Goal: Download file/media

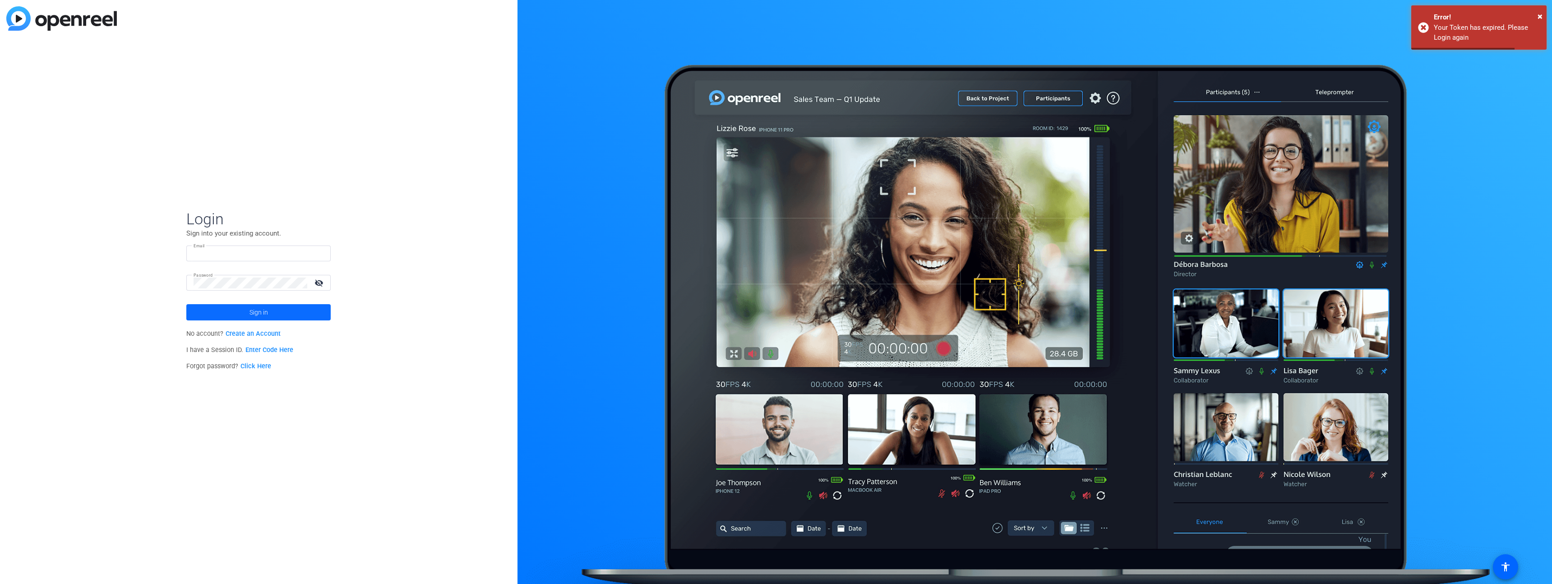
type input "[EMAIL_ADDRESS][DOMAIN_NAME]"
click at [244, 308] on span at bounding box center [258, 312] width 144 height 22
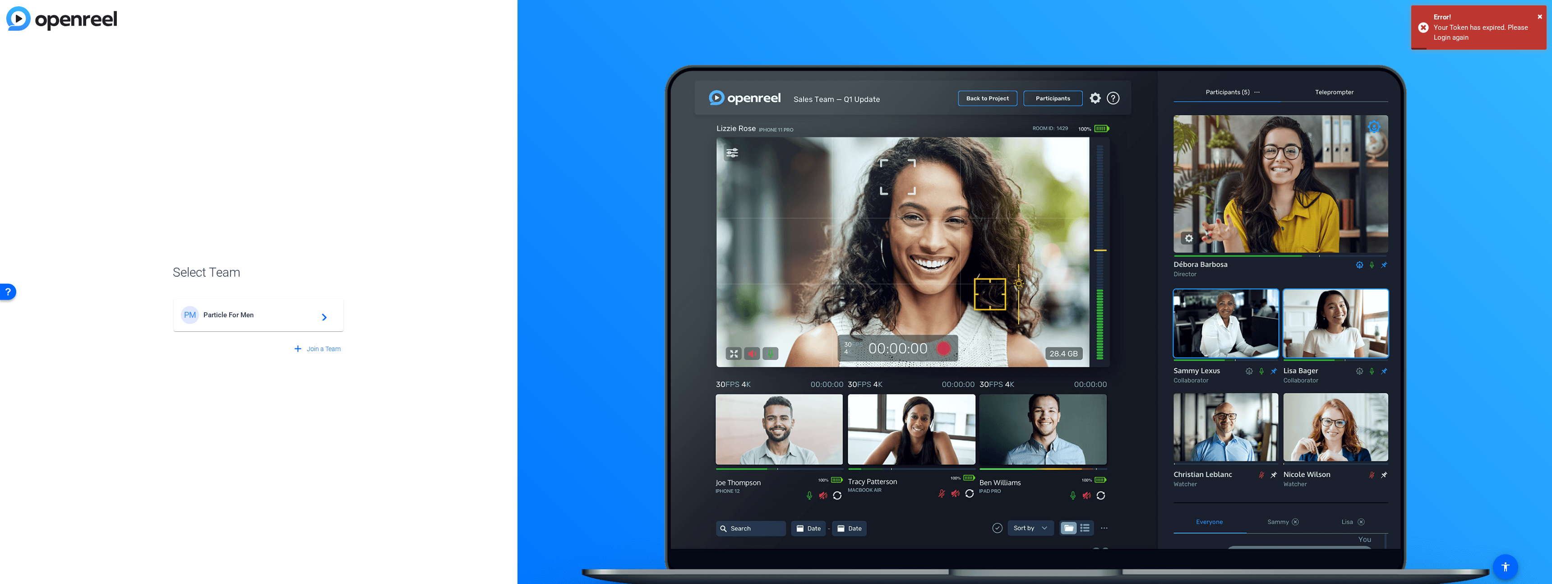
click at [256, 311] on span "Particle For Men" at bounding box center [259, 315] width 113 height 8
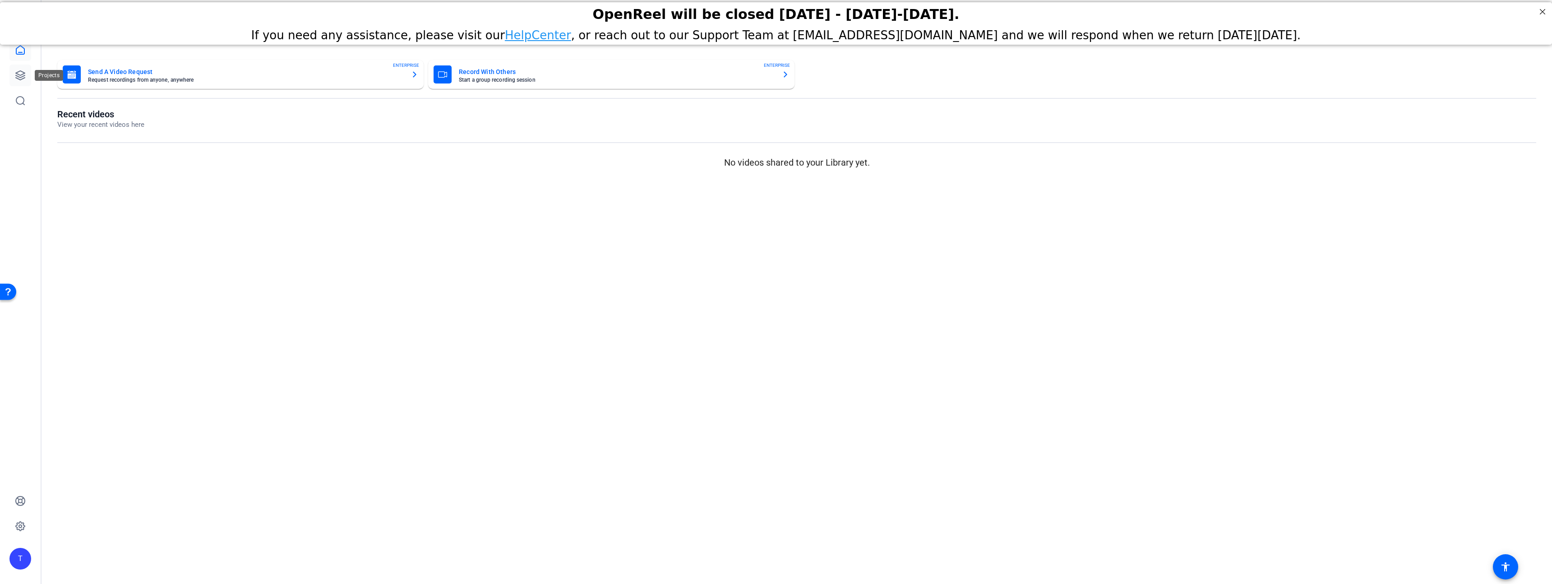
click at [15, 74] on icon at bounding box center [20, 75] width 11 height 11
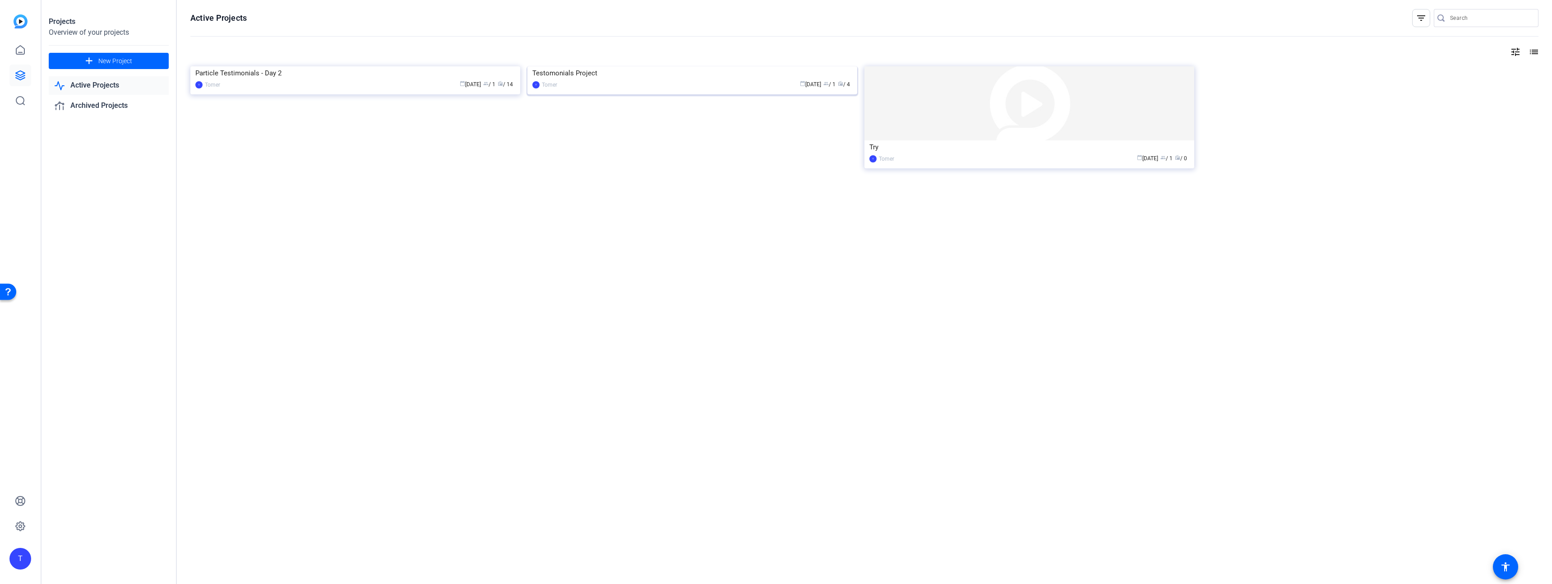
click at [664, 66] on img at bounding box center [692, 66] width 330 height 0
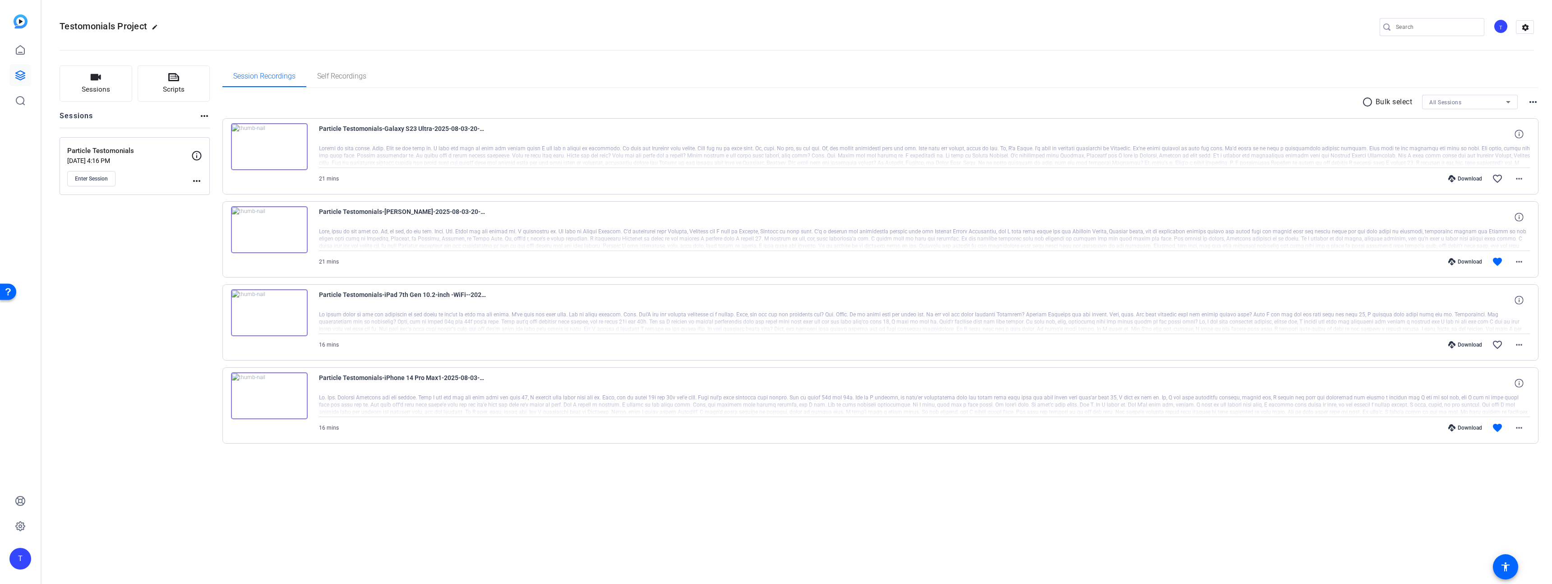
click at [1470, 179] on div "Download" at bounding box center [1465, 178] width 43 height 7
click at [1464, 258] on div "Download" at bounding box center [1465, 261] width 43 height 7
click at [1471, 345] on div "Download" at bounding box center [1465, 344] width 43 height 7
click at [1459, 430] on div "Download" at bounding box center [1465, 427] width 43 height 7
click at [784, 482] on div "Sessions Scripts Sessions more_horiz Particle Testomonials [DATE] 4:16 PM Enter…" at bounding box center [797, 268] width 1510 height 429
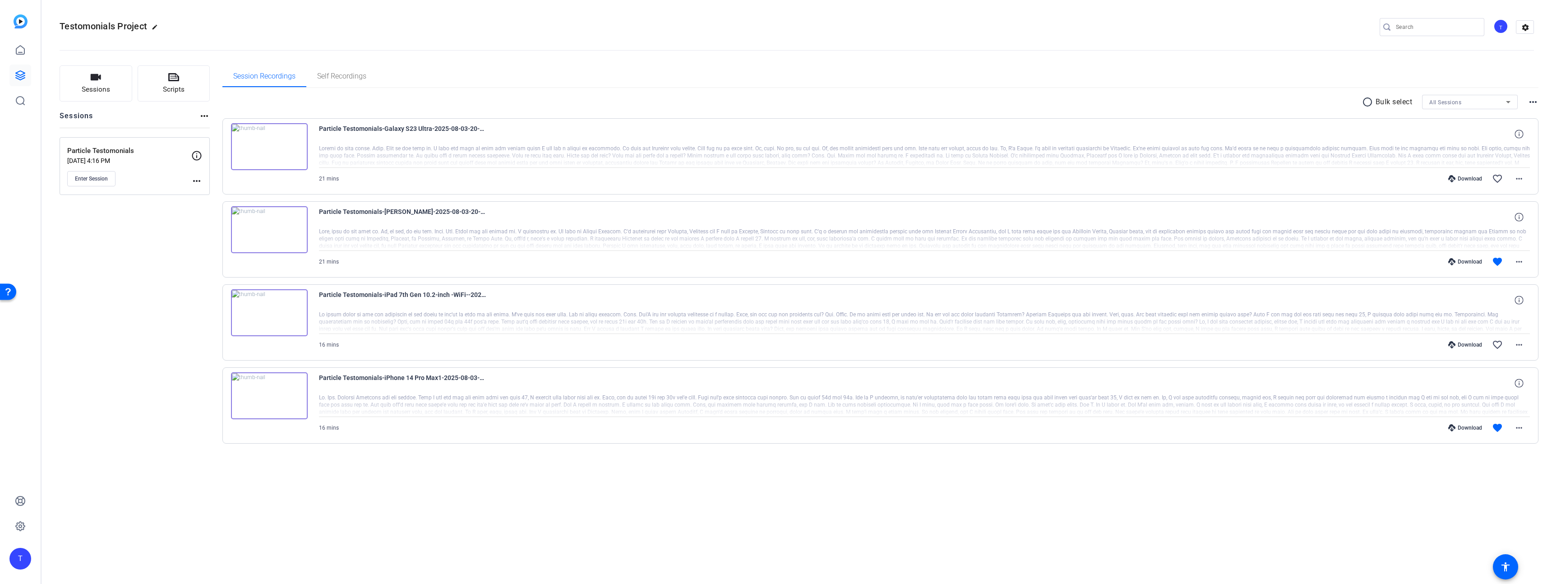
click at [313, 33] on div "Testomonials Project edit T settings" at bounding box center [797, 27] width 1474 height 14
click at [17, 73] on icon at bounding box center [20, 75] width 9 height 9
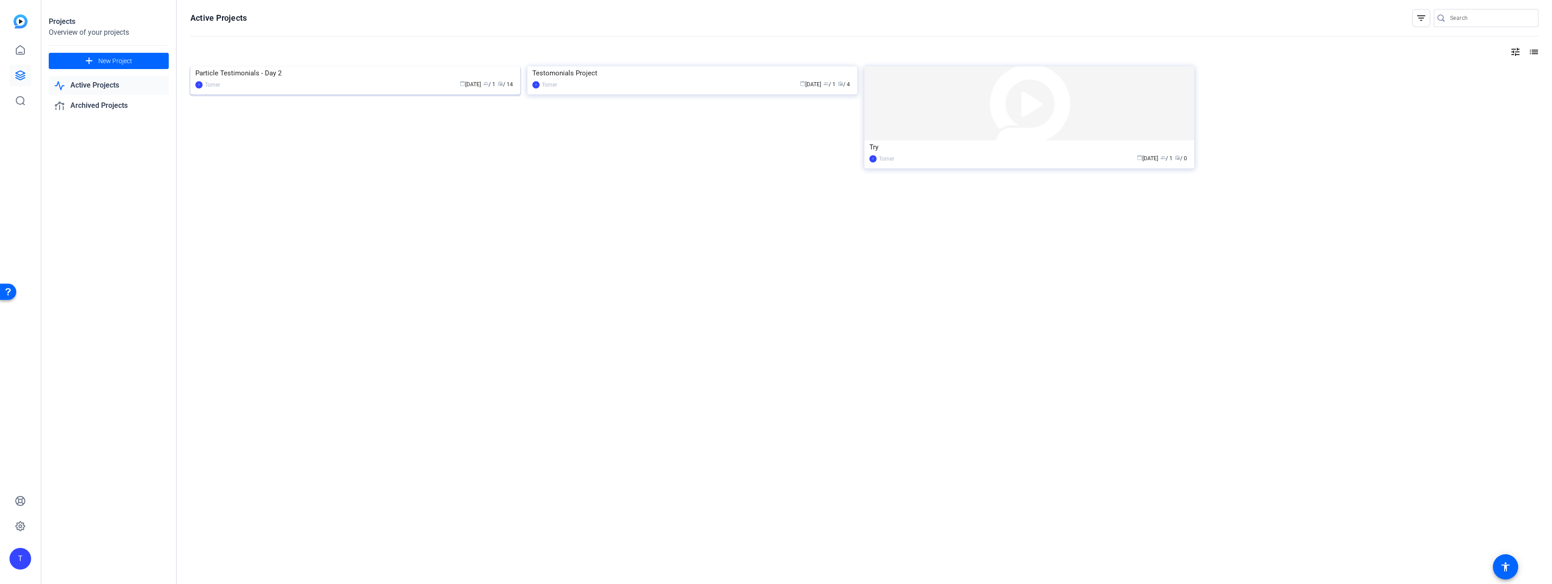
click at [309, 66] on img at bounding box center [355, 66] width 330 height 0
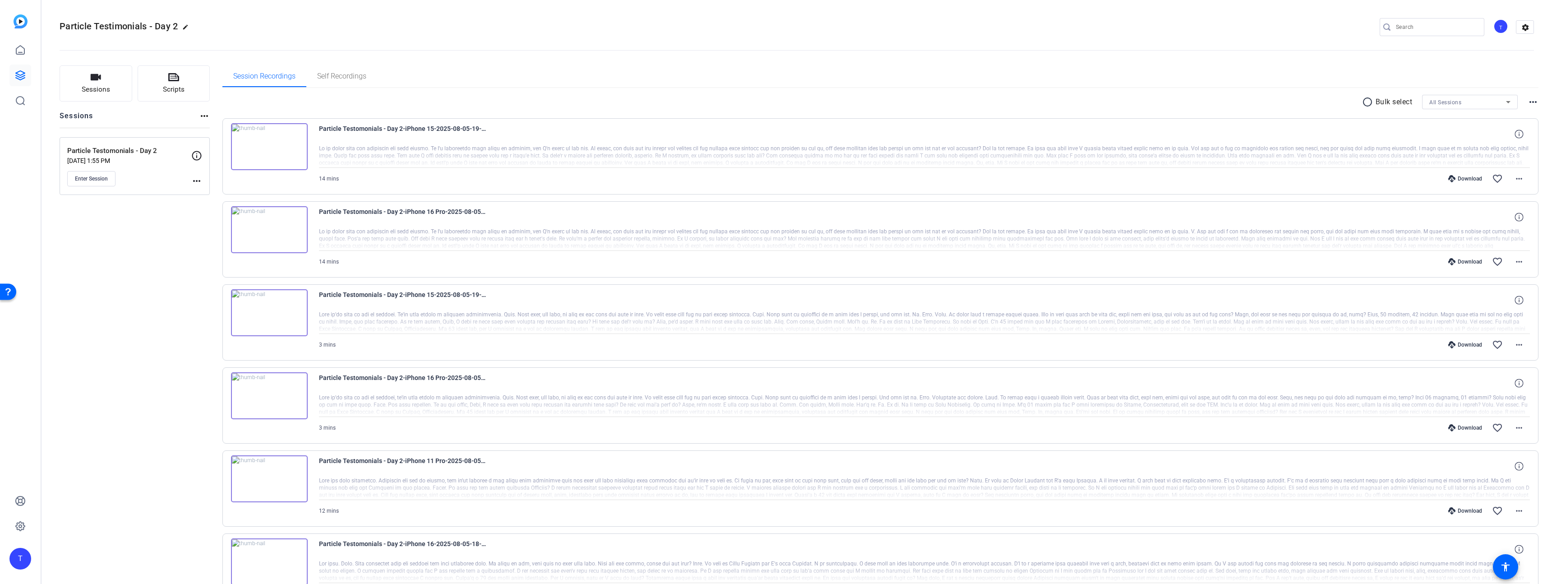
click at [1453, 176] on div "Download" at bounding box center [1465, 178] width 43 height 7
click at [1455, 263] on div "Download" at bounding box center [1465, 261] width 43 height 7
click at [1464, 347] on div "Download" at bounding box center [1465, 344] width 43 height 7
click at [1463, 428] on div "Download" at bounding box center [1465, 427] width 43 height 7
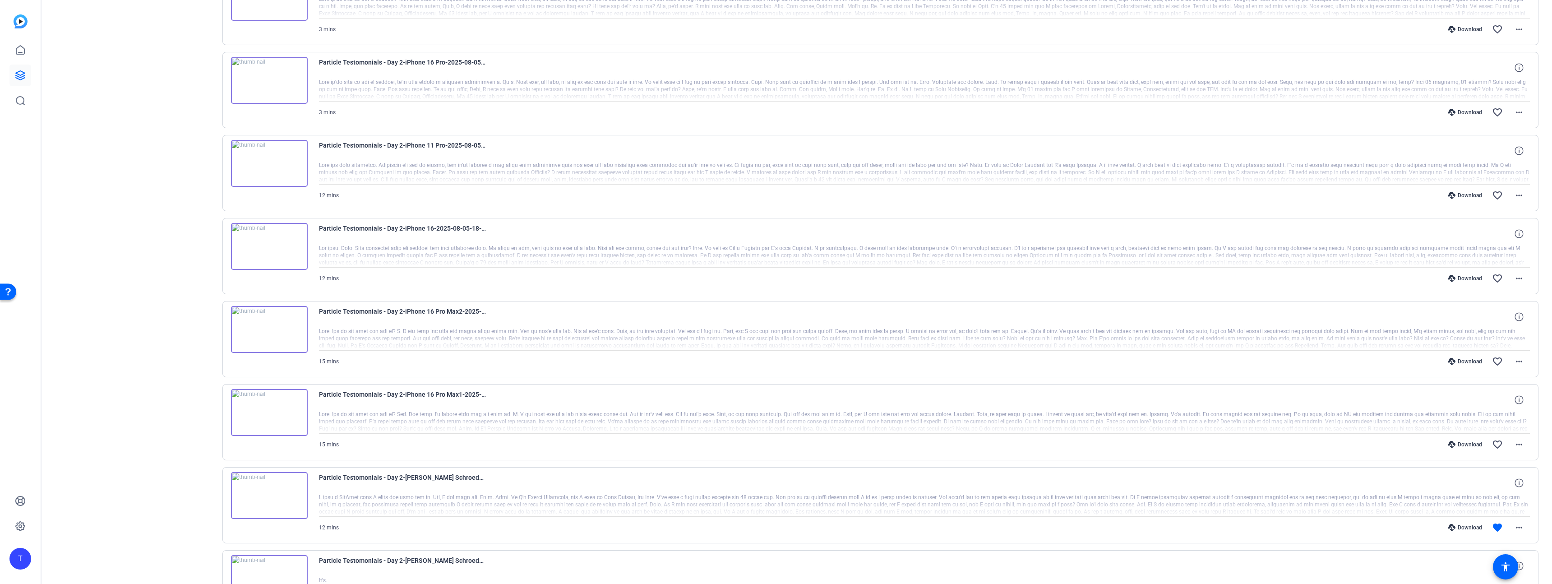
scroll to position [325, 0]
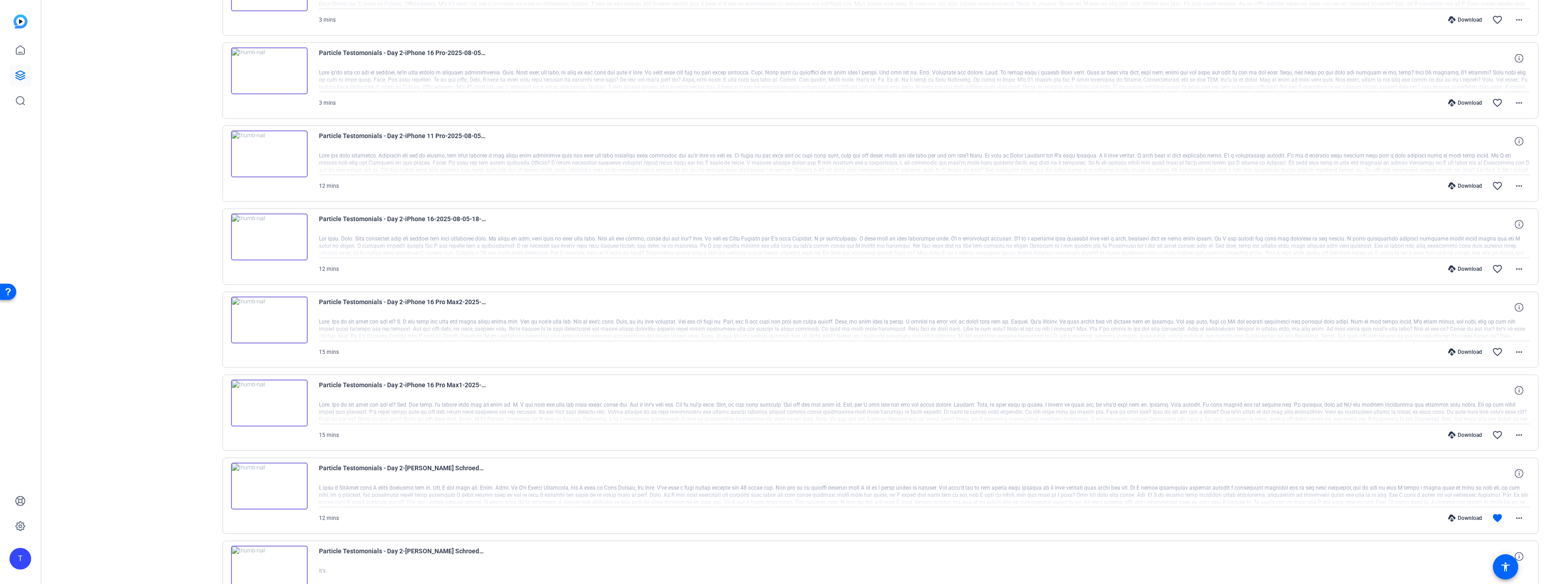
click at [1464, 351] on div "Download" at bounding box center [1465, 351] width 43 height 7
